Goal: Check status: Check status

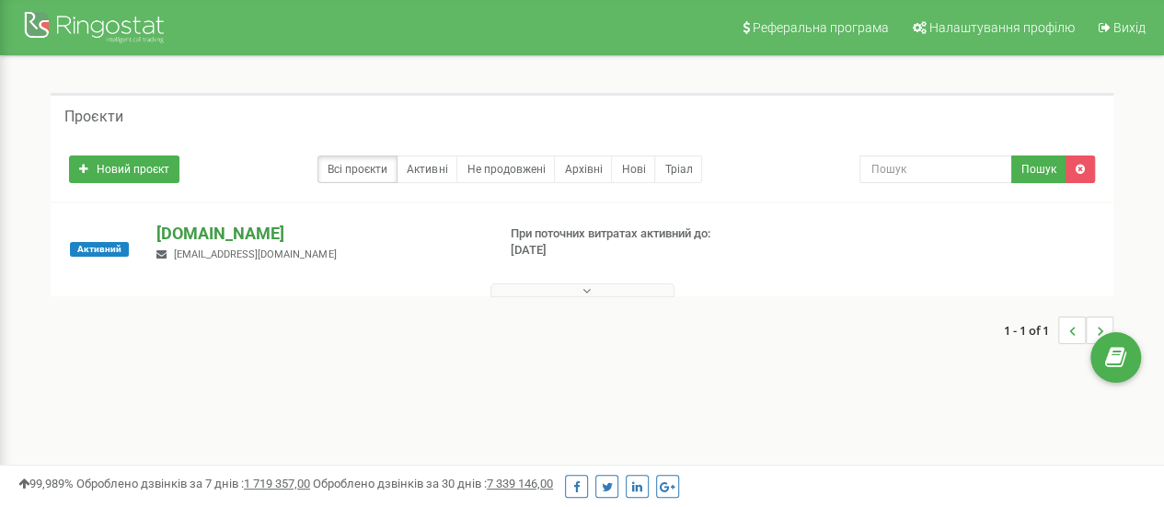
click at [247, 233] on p "[DOMAIN_NAME]" at bounding box center [318, 234] width 324 height 24
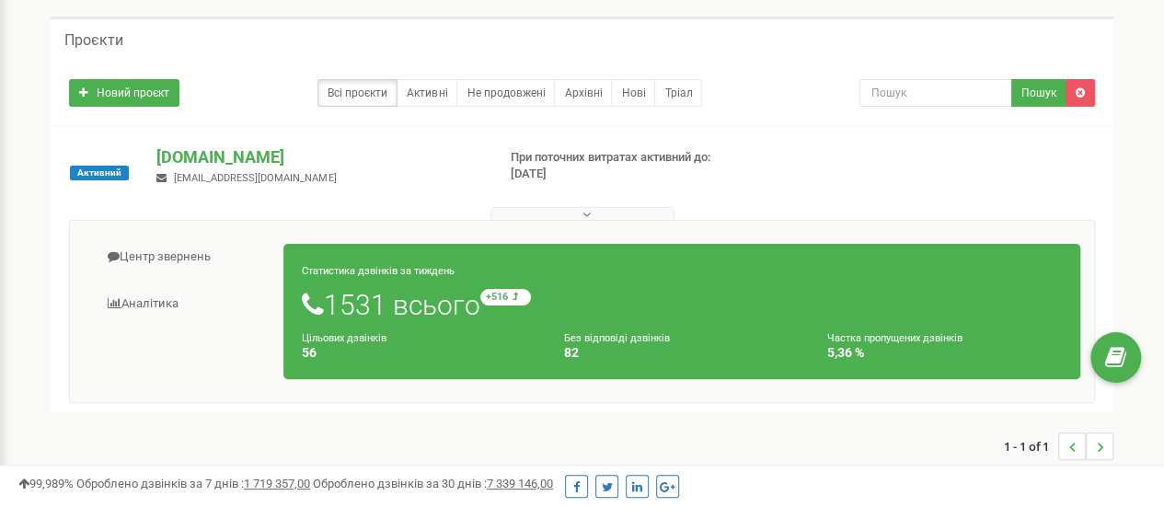
scroll to position [184, 0]
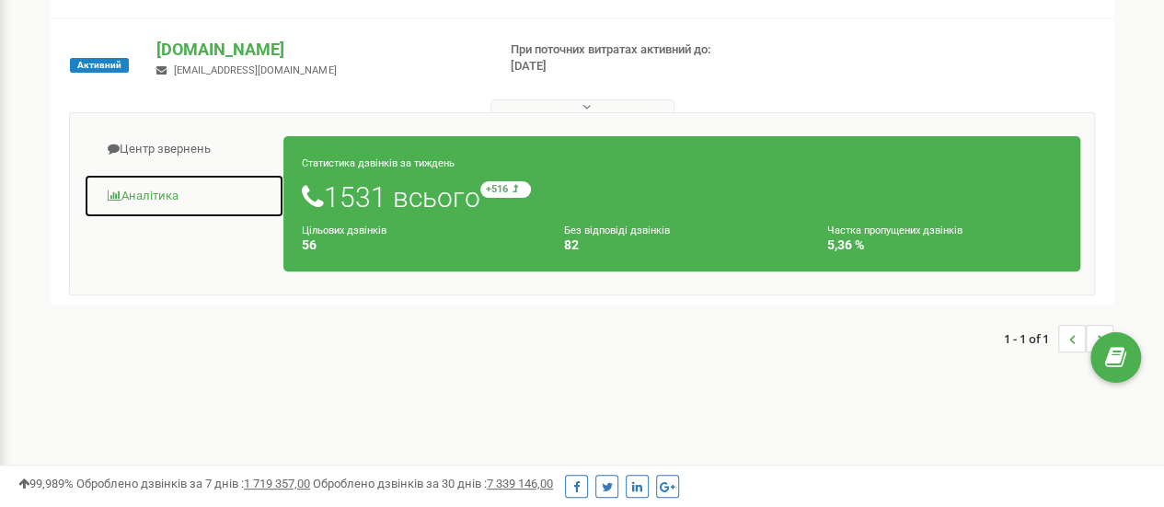
click at [177, 194] on link "Аналiтика" at bounding box center [184, 196] width 201 height 45
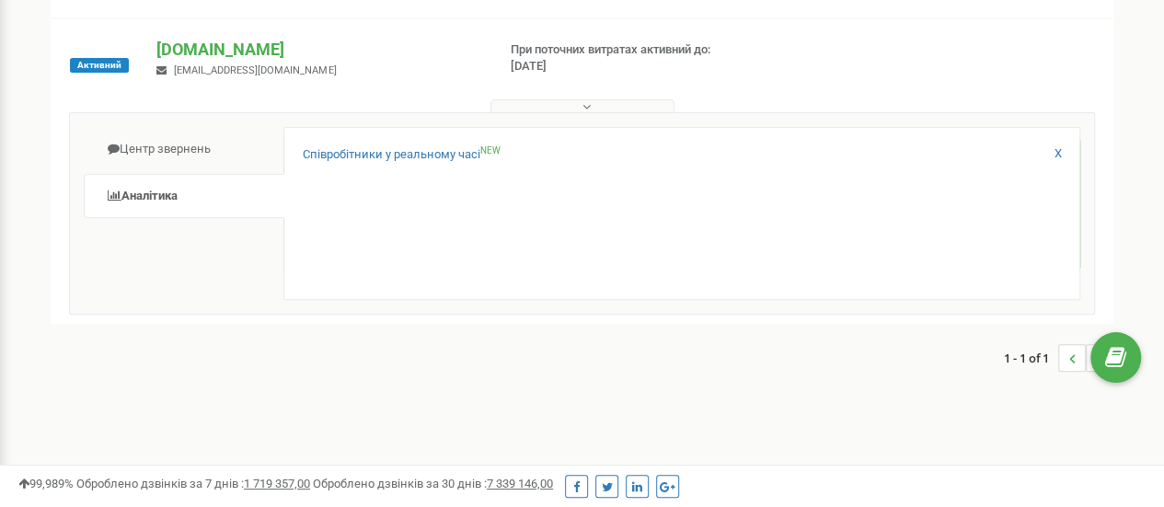
click at [423, 165] on div "Співробітники у реальному часі NEW" at bounding box center [682, 159] width 758 height 27
click at [424, 156] on link "Співробітники у реальному часі NEW" at bounding box center [402, 154] width 198 height 17
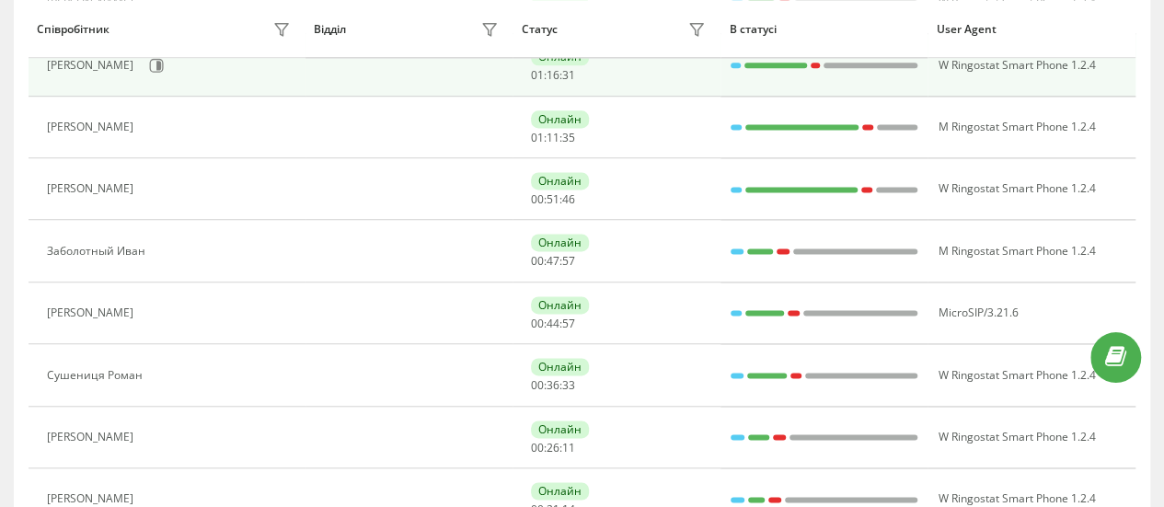
scroll to position [1199, 0]
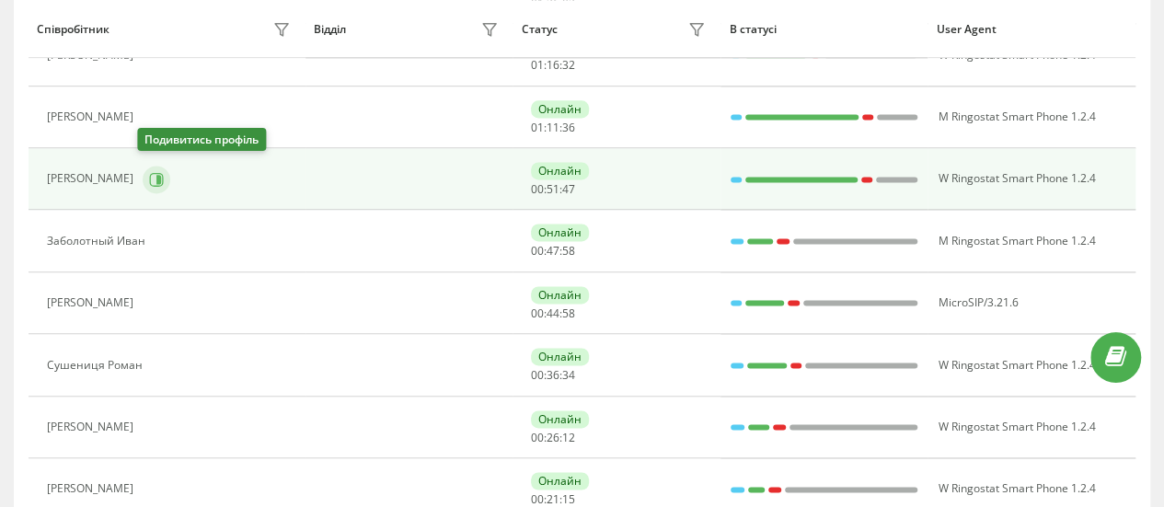
click at [149, 176] on icon at bounding box center [156, 179] width 15 height 15
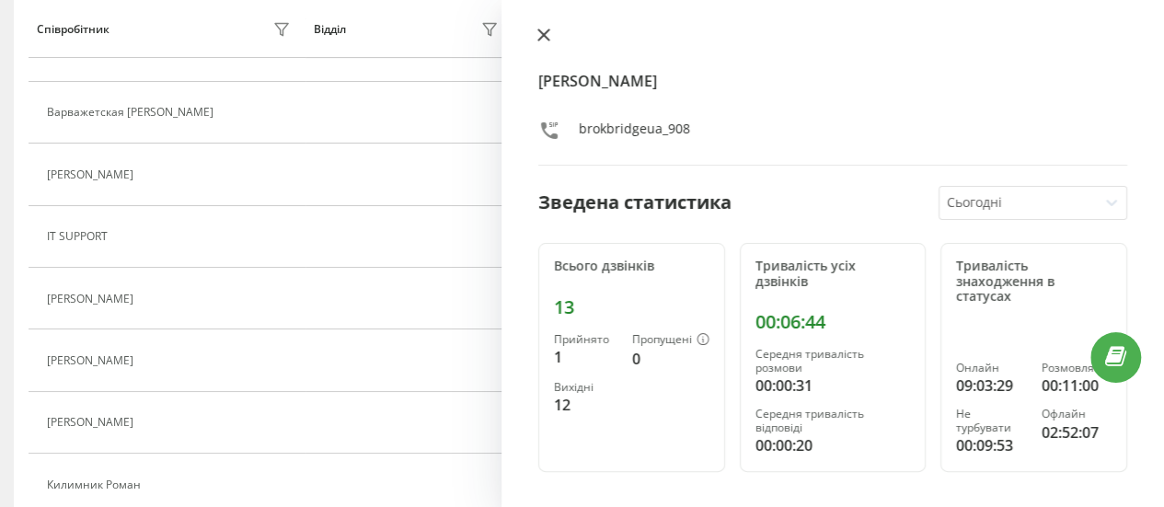
click at [539, 30] on icon at bounding box center [543, 34] width 11 height 11
